Goal: Task Accomplishment & Management: Use online tool/utility

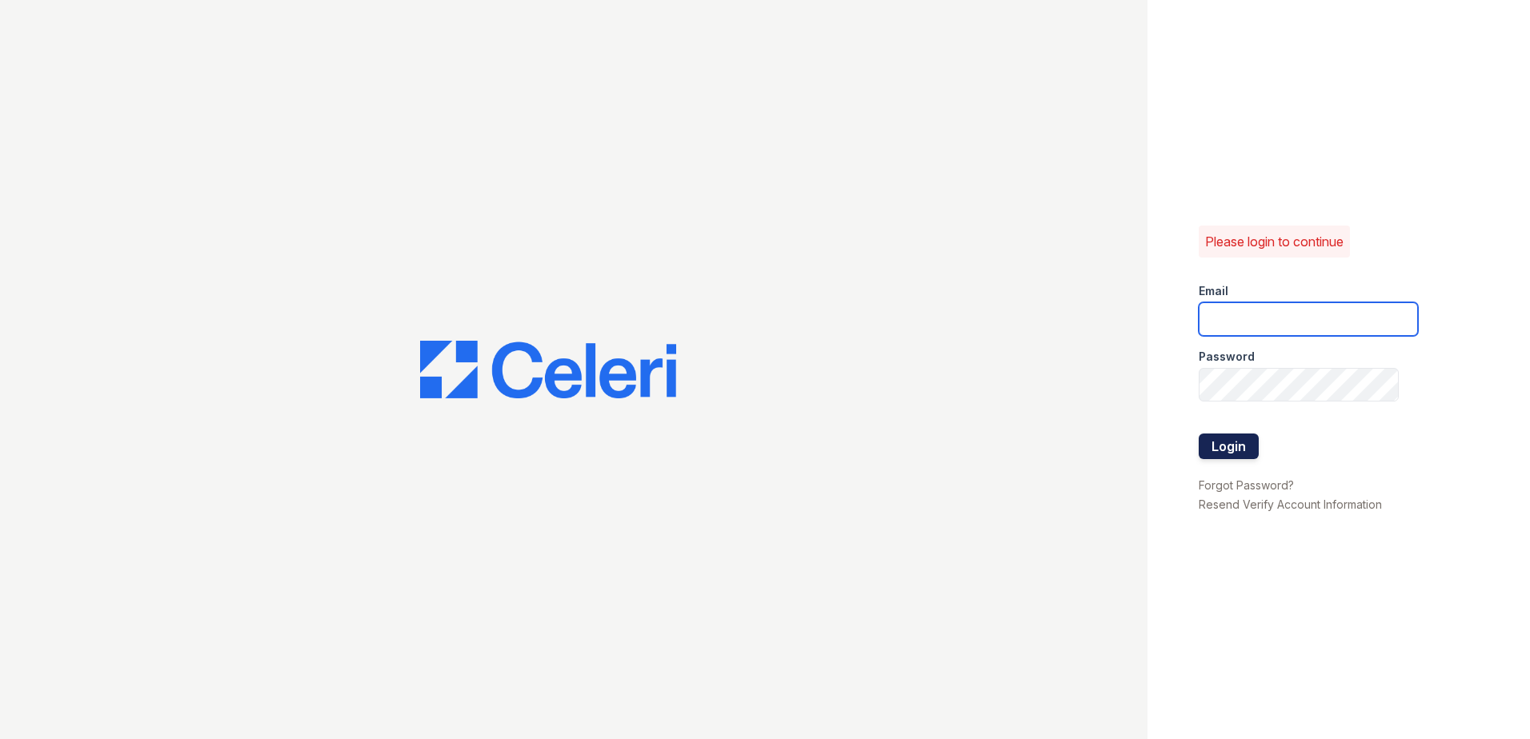
type input "arrivesilverspring@trinity-pm.com"
click at [1227, 447] on button "Login" at bounding box center [1229, 447] width 60 height 26
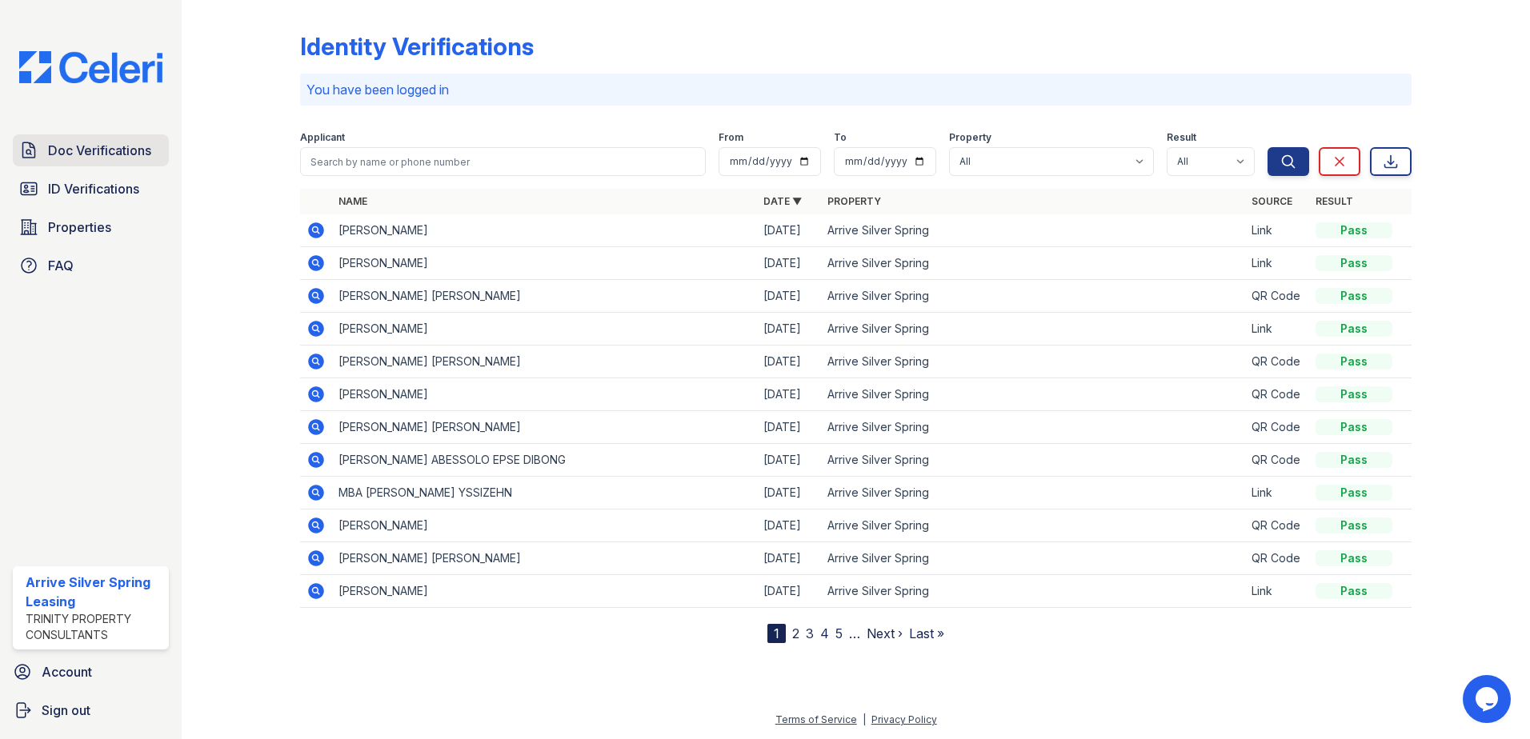
click at [108, 150] on span "Doc Verifications" at bounding box center [99, 150] width 103 height 19
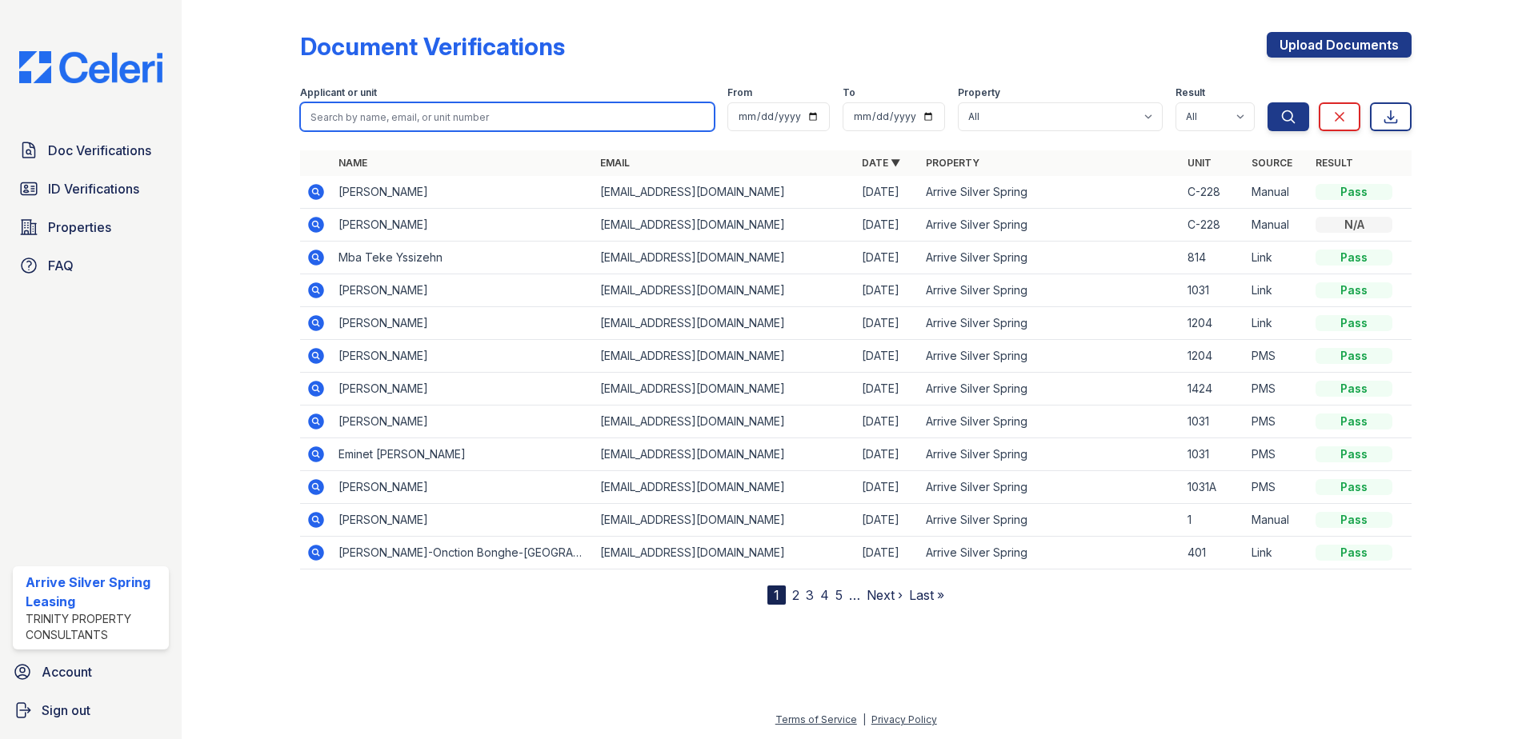
click at [399, 106] on input "search" at bounding box center [507, 116] width 415 height 29
click at [559, 115] on input "search" at bounding box center [507, 116] width 415 height 29
type input "[GEOGRAPHIC_DATA]"
click at [1268, 102] on button "Search" at bounding box center [1289, 116] width 42 height 29
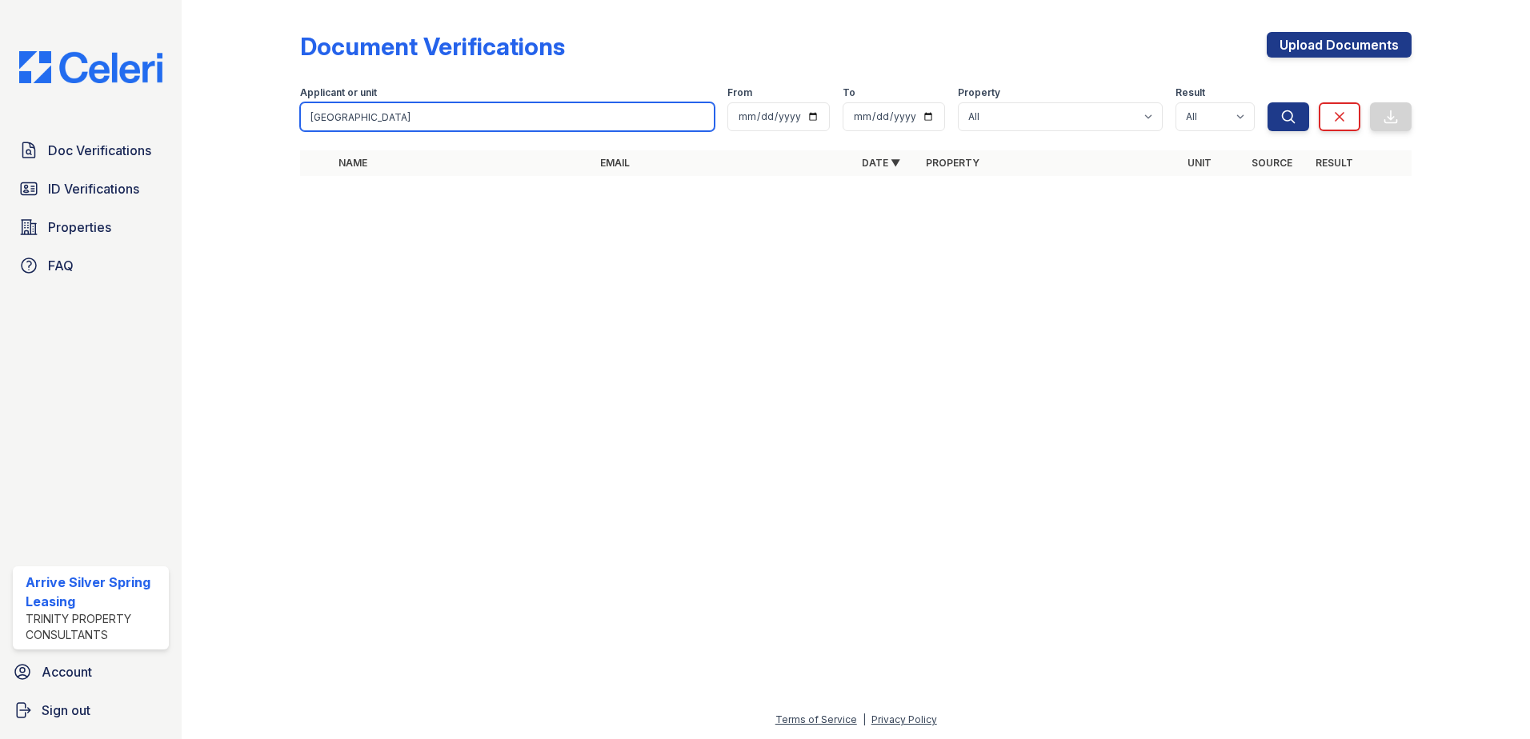
drag, startPoint x: 373, startPoint y: 119, endPoint x: 211, endPoint y: 119, distance: 161.7
click at [211, 119] on div "Document Verifications Upload Documents Filter Applicant or unit [GEOGRAPHIC_DA…" at bounding box center [855, 109] width 1297 height 218
type input "[PERSON_NAME]"
click at [1268, 102] on button "Search" at bounding box center [1289, 116] width 42 height 29
